Goal: Task Accomplishment & Management: Manage account settings

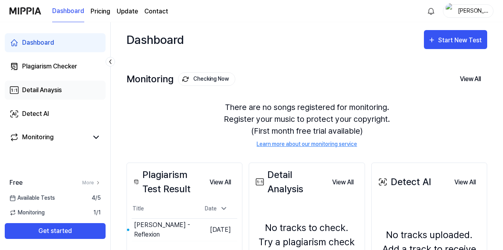
click at [51, 89] on div "Detail Anaysis" at bounding box center [42, 89] width 40 height 9
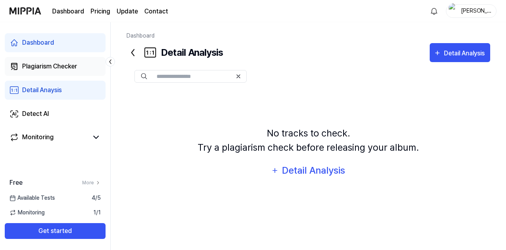
click at [73, 65] on div "Plagiarism Checker" at bounding box center [49, 66] width 55 height 9
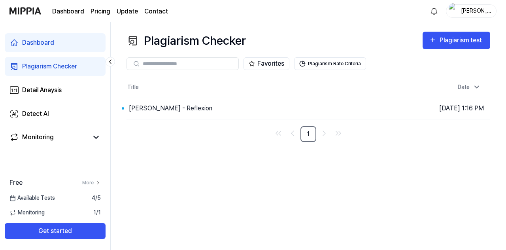
click at [64, 66] on div "Plagiarism Checker" at bounding box center [49, 66] width 55 height 9
click at [47, 132] on div "Monitoring" at bounding box center [38, 136] width 32 height 9
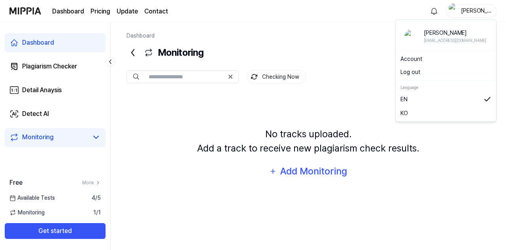
click at [479, 14] on div "[PERSON_NAME]" at bounding box center [476, 10] width 31 height 9
click at [431, 71] on button "Log out" at bounding box center [445, 72] width 91 height 8
